Goal: Use online tool/utility: Utilize a website feature to perform a specific function

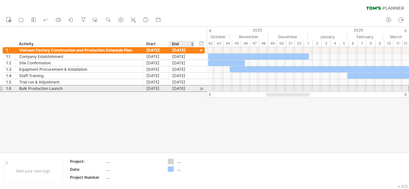
click at [179, 89] on div "[DATE]" at bounding box center [182, 89] width 26 height 6
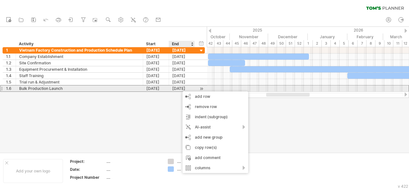
click at [183, 88] on div "[DATE]" at bounding box center [182, 89] width 26 height 6
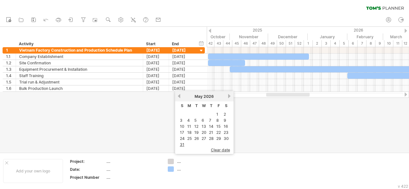
click at [220, 150] on span "clear date" at bounding box center [220, 150] width 19 height 5
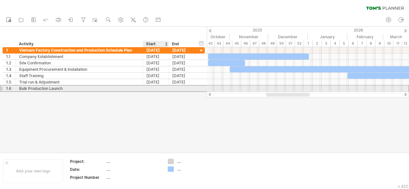
click at [154, 89] on div at bounding box center [156, 89] width 26 height 6
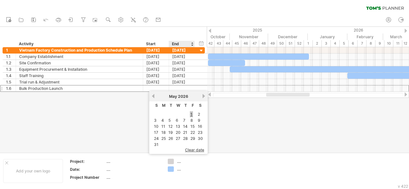
click at [192, 114] on link "1" at bounding box center [191, 115] width 3 height 6
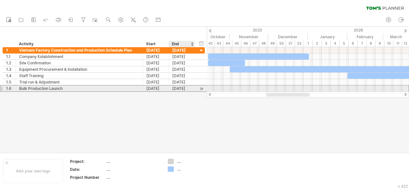
click at [185, 90] on div "[DATE]" at bounding box center [182, 89] width 26 height 6
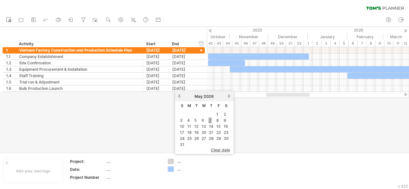
click at [211, 119] on link "7" at bounding box center [210, 121] width 4 height 6
drag, startPoint x: 201, startPoint y: 112, endPoint x: 193, endPoint y: 96, distance: 18.3
click at [201, 112] on div at bounding box center [204, 90] width 409 height 126
drag, startPoint x: 298, startPoint y: 97, endPoint x: 352, endPoint y: 99, distance: 54.7
click at [352, 99] on div "Trying to reach [DOMAIN_NAME] Connected again... 0% clear filter new 1" at bounding box center [204, 94] width 409 height 189
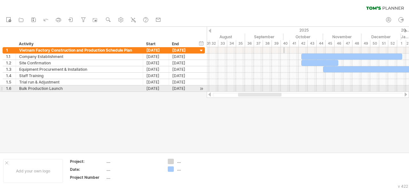
drag, startPoint x: 304, startPoint y: 95, endPoint x: 266, endPoint y: 92, distance: 37.8
click at [266, 92] on div at bounding box center [308, 95] width 202 height 6
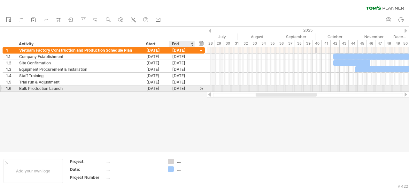
click at [185, 89] on div "[DATE]" at bounding box center [182, 89] width 26 height 6
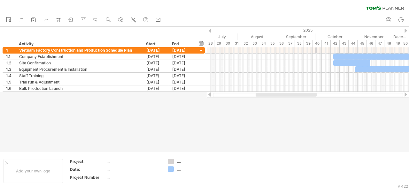
click at [273, 133] on div at bounding box center [204, 90] width 409 height 126
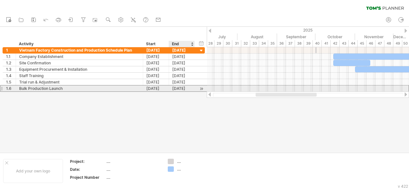
click at [181, 87] on div "[DATE]" at bounding box center [182, 89] width 26 height 6
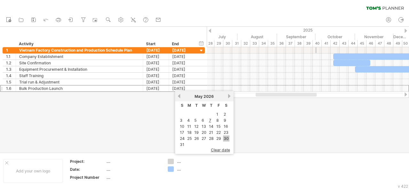
click at [224, 137] on link "30" at bounding box center [226, 139] width 6 height 6
click at [245, 128] on div at bounding box center [204, 90] width 409 height 126
